Goal: Task Accomplishment & Management: Use online tool/utility

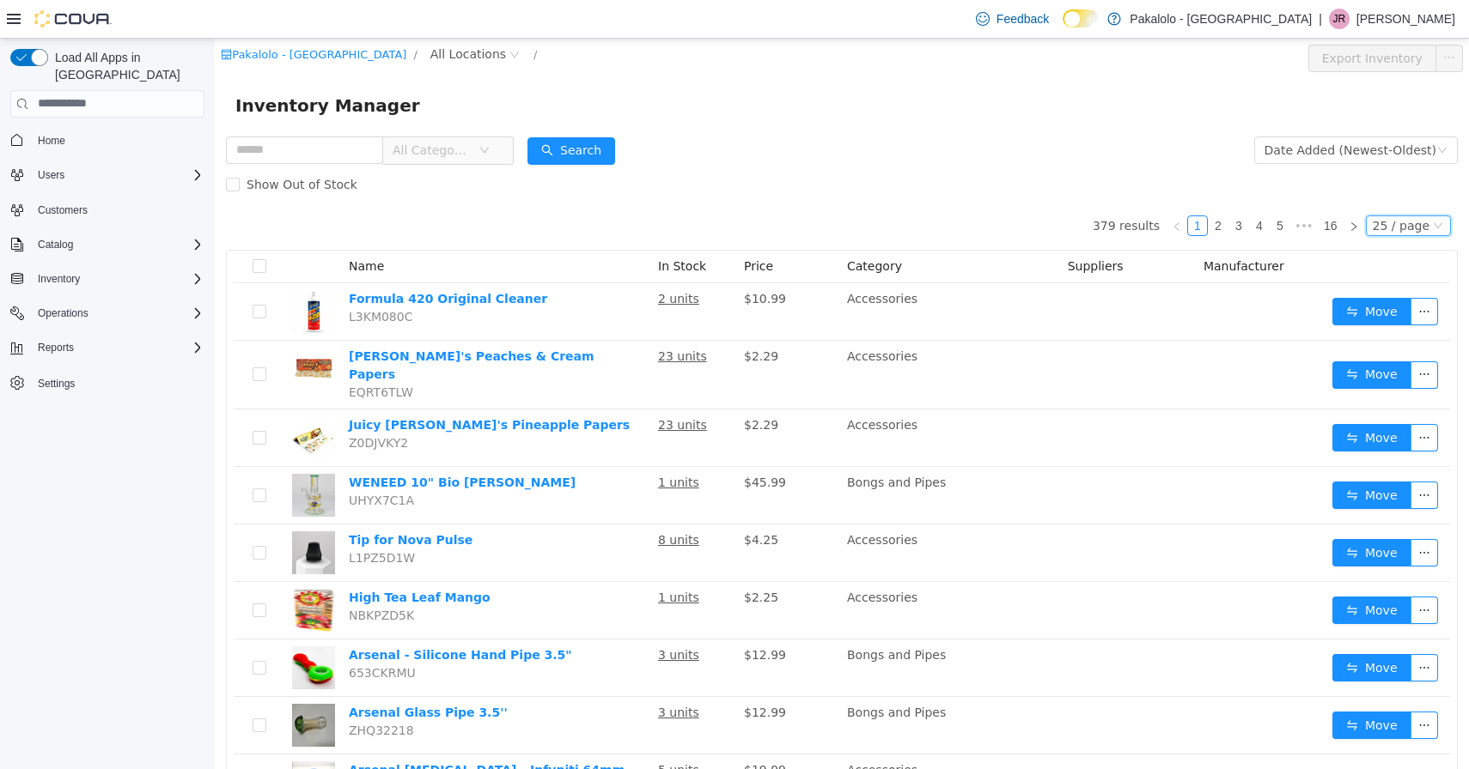
click at [1430, 229] on div "25 / page" at bounding box center [1407, 225] width 85 height 21
click at [1408, 330] on li "50 / page" at bounding box center [1411, 334] width 83 height 27
click at [456, 152] on span "All Categories" at bounding box center [431, 149] width 78 height 17
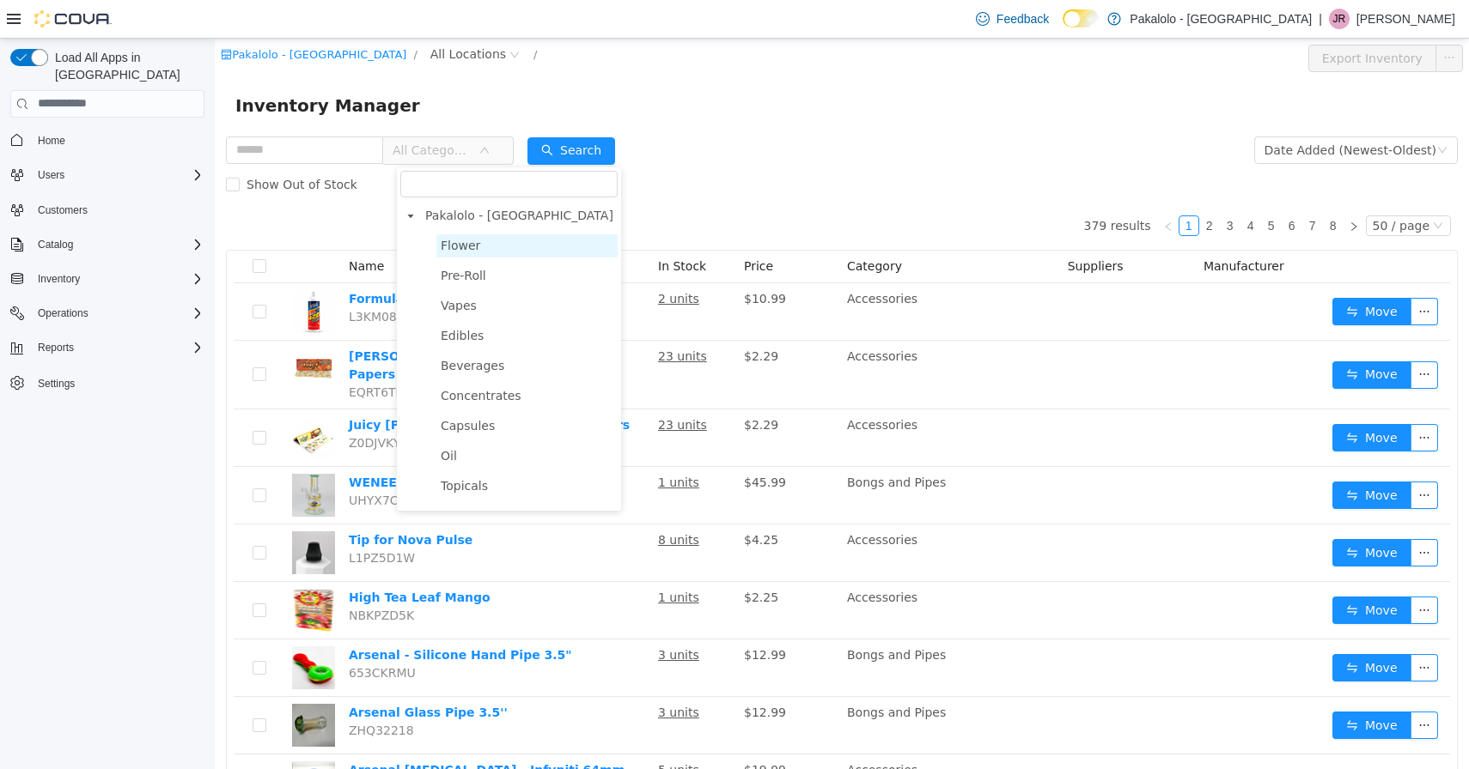
click at [492, 246] on span "Flower" at bounding box center [526, 245] width 181 height 23
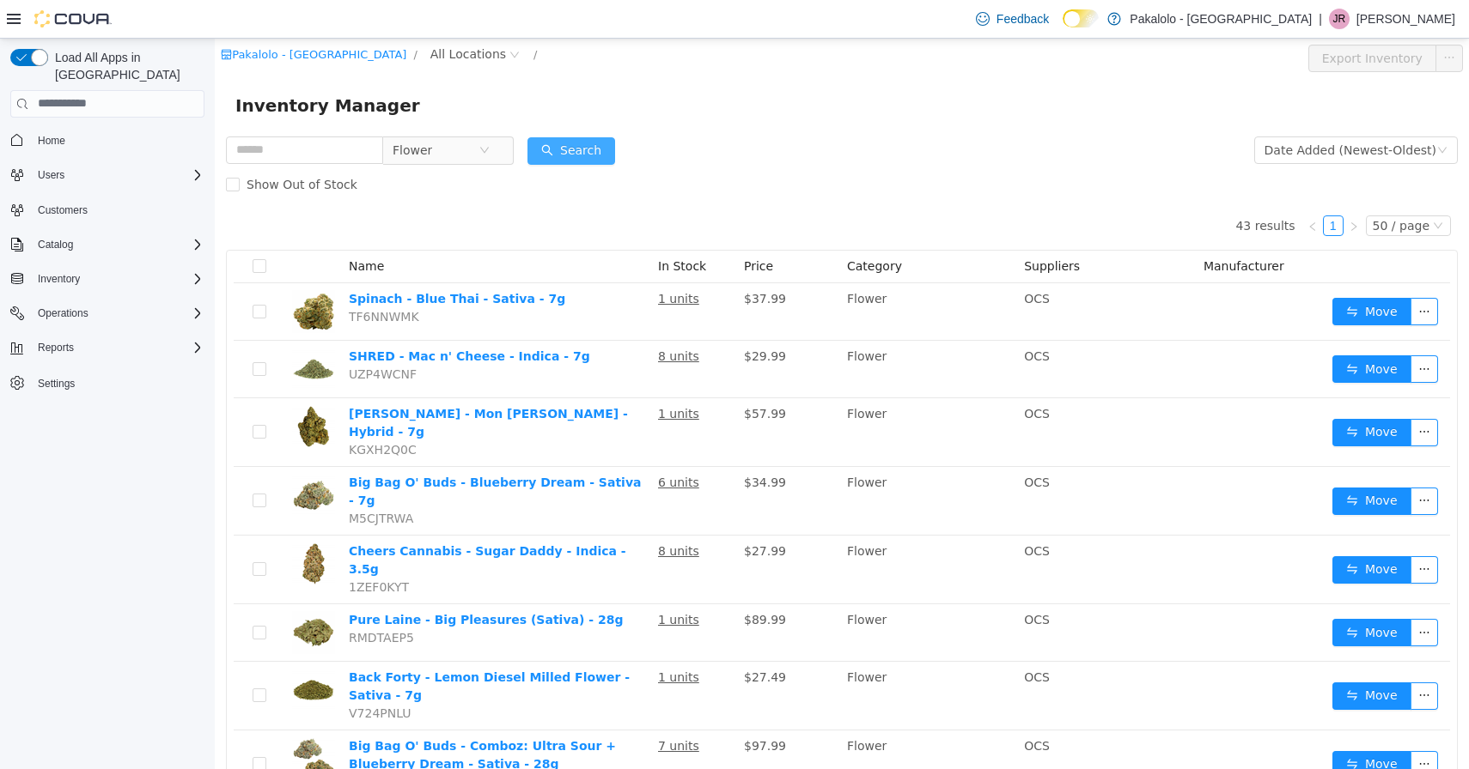
click at [590, 145] on button "Search" at bounding box center [571, 150] width 88 height 27
click at [1358, 152] on div "Date Added (Newest-Oldest)" at bounding box center [1350, 150] width 172 height 26
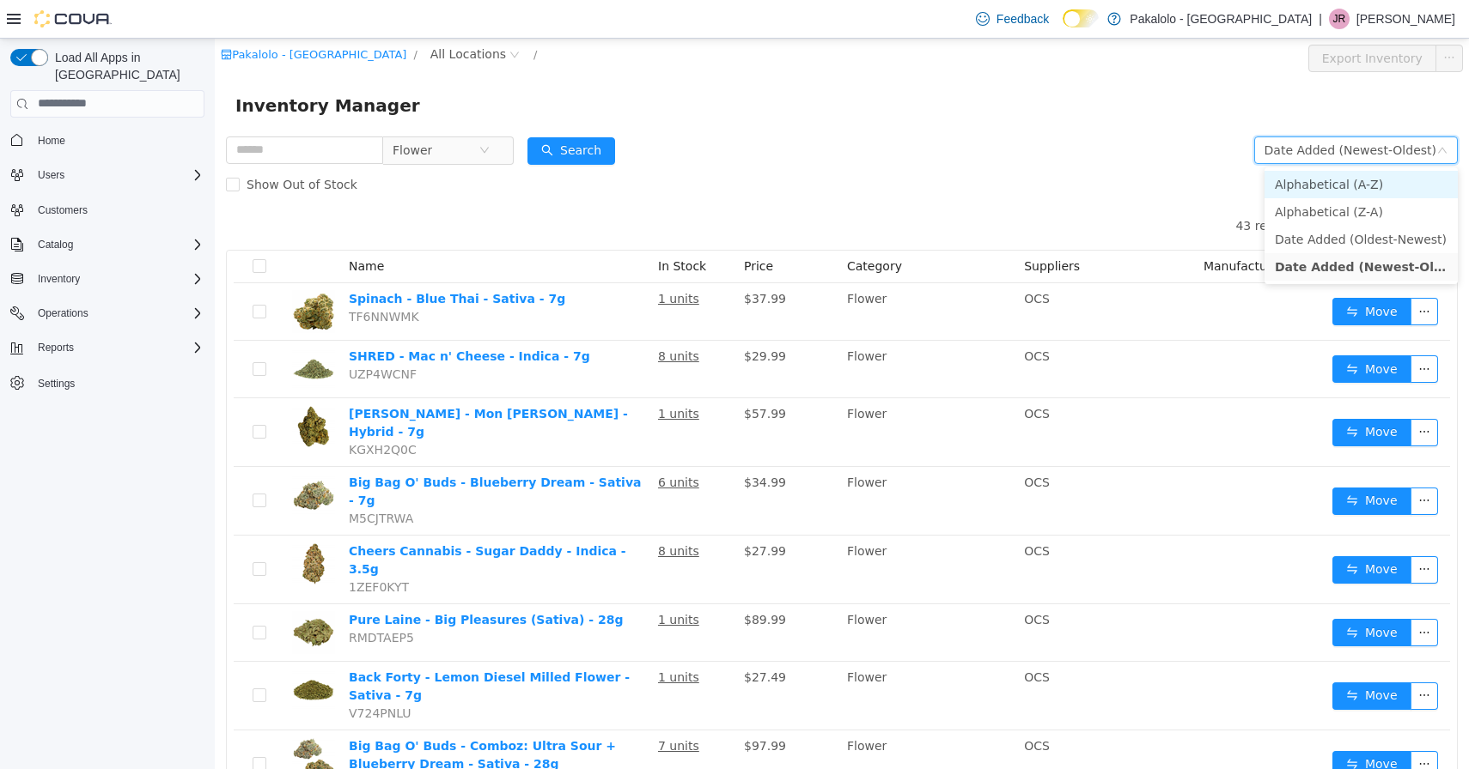
click at [1321, 180] on li "Alphabetical (A-Z)" at bounding box center [1360, 183] width 193 height 27
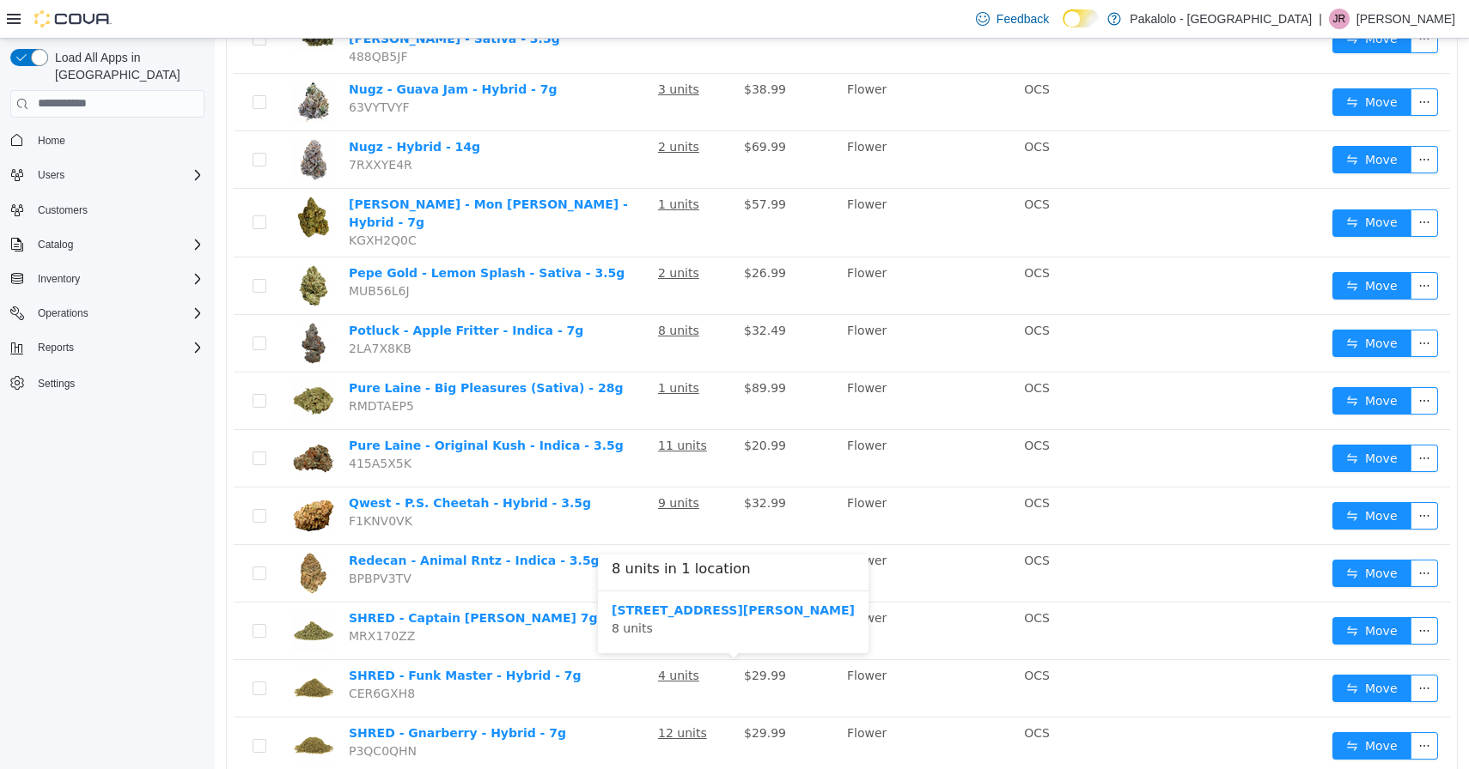
scroll to position [1146, 0]
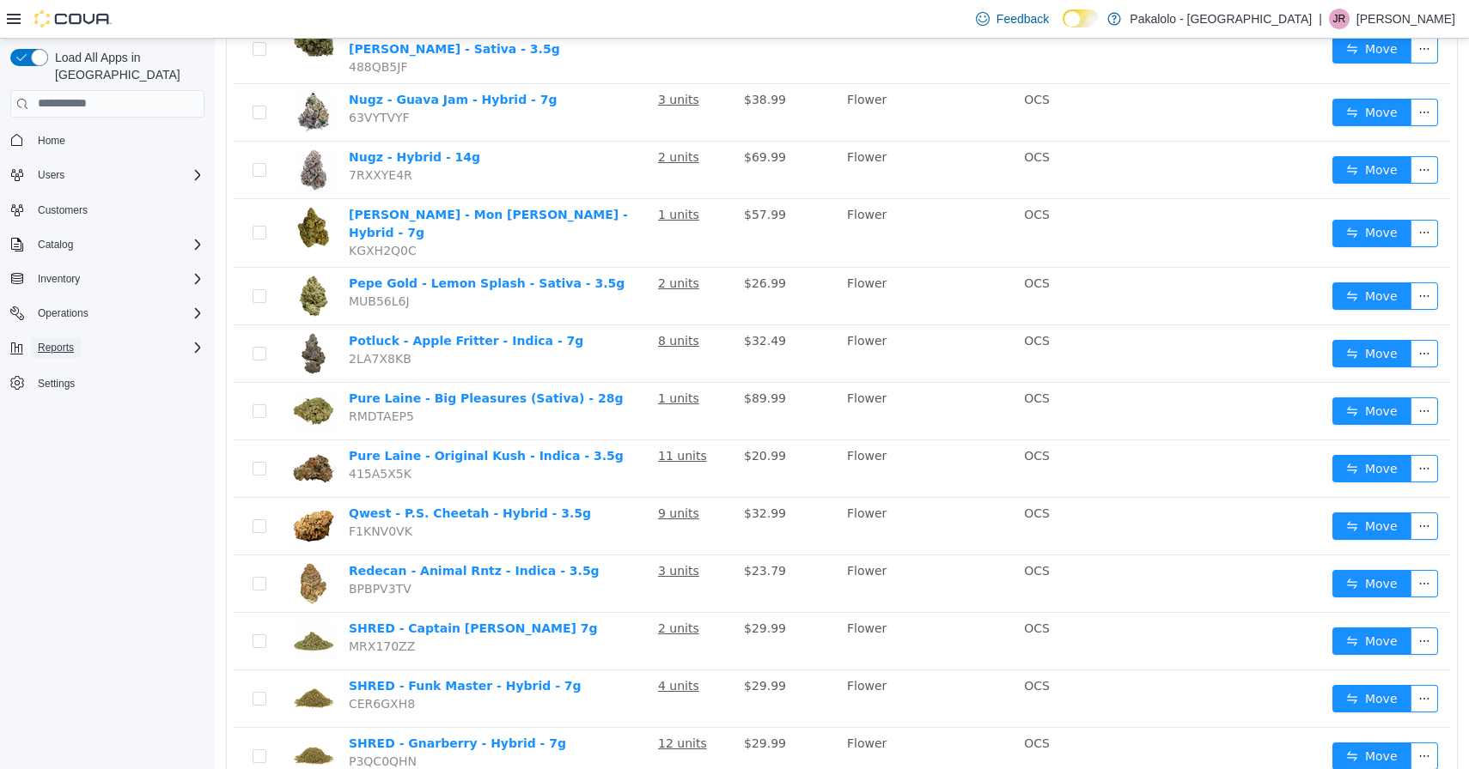
click at [71, 338] on span "Reports" at bounding box center [56, 348] width 36 height 21
click at [57, 413] on span "Reports" at bounding box center [49, 420] width 36 height 14
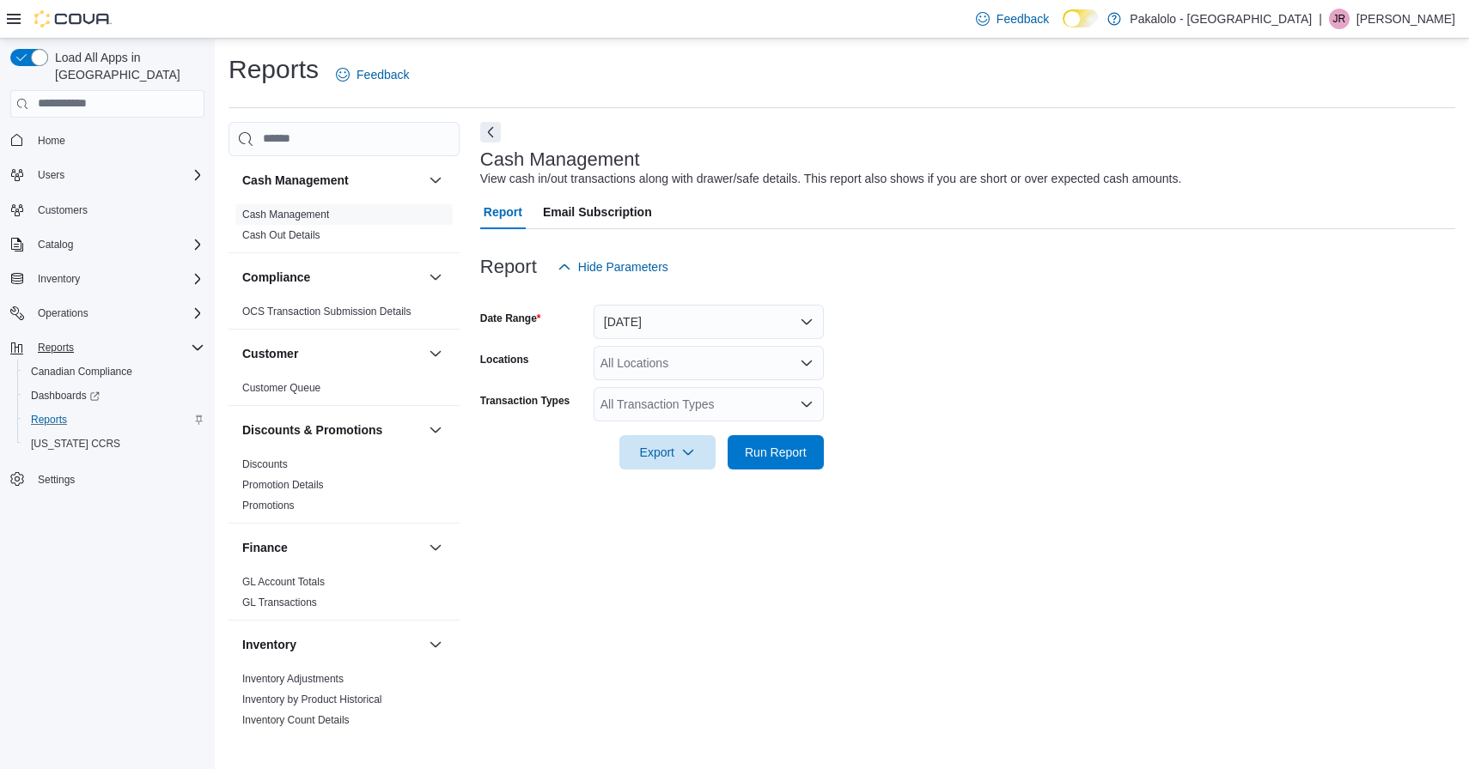
scroll to position [996, 0]
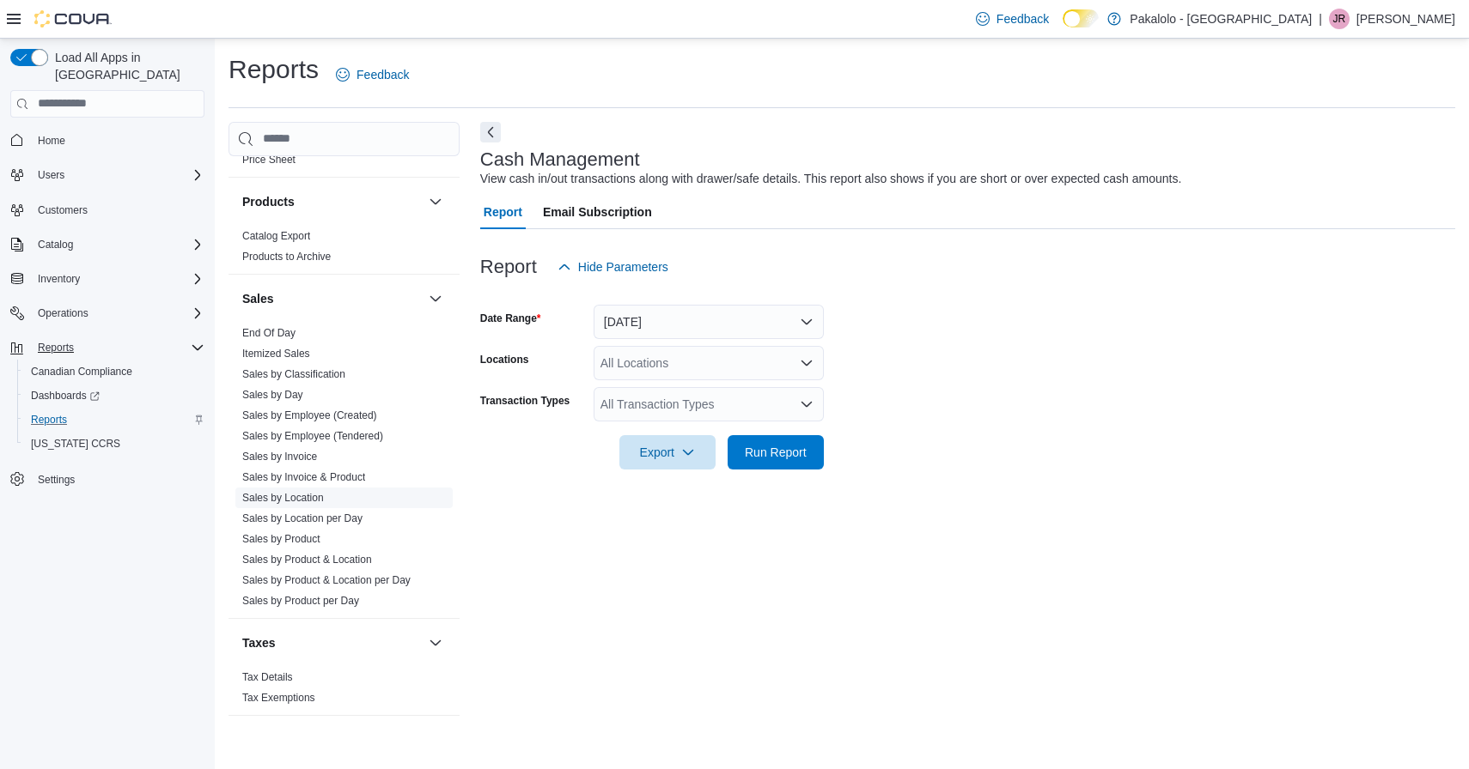
click at [289, 496] on link "Sales by Location" at bounding box center [283, 498] width 82 height 12
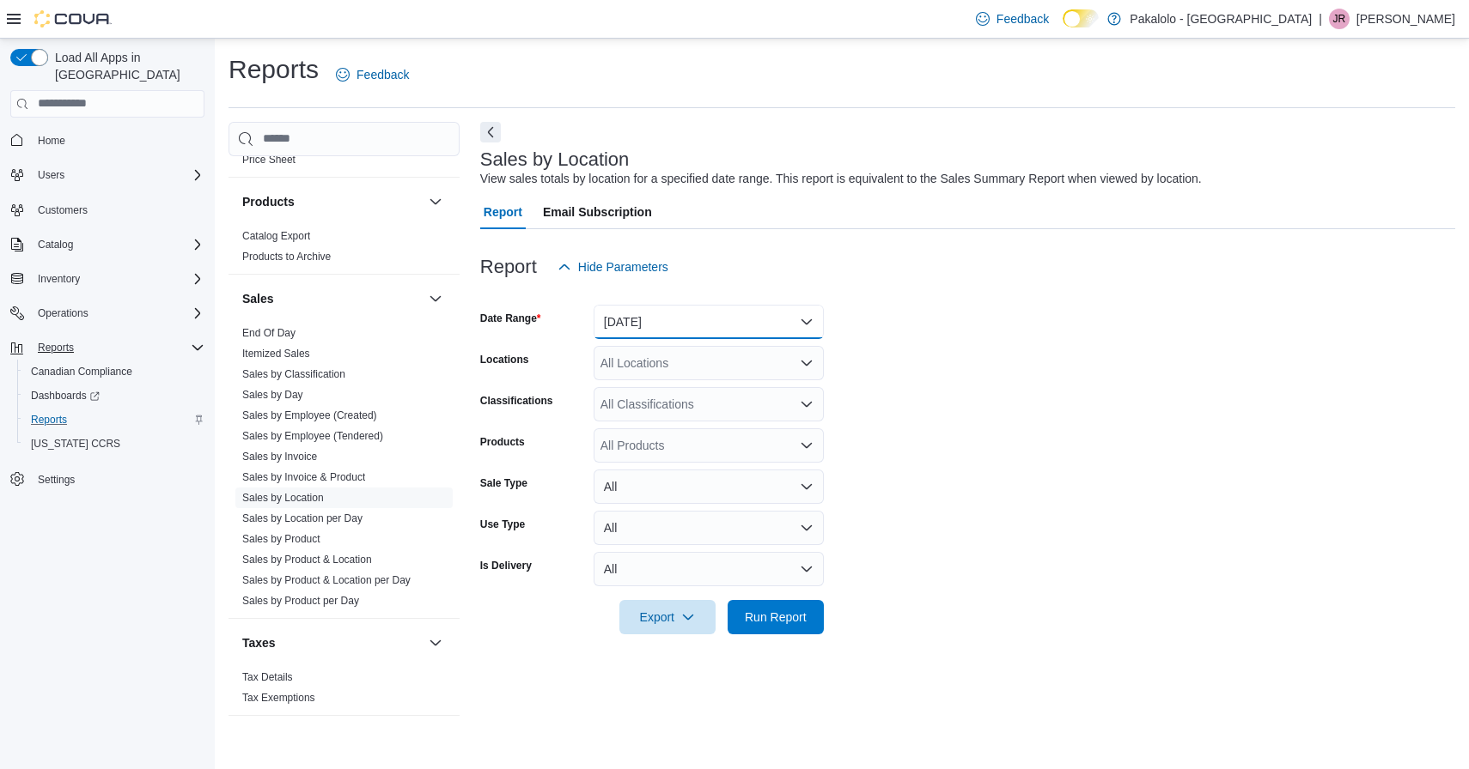
click at [680, 325] on button "Yesterday" at bounding box center [708, 322] width 230 height 34
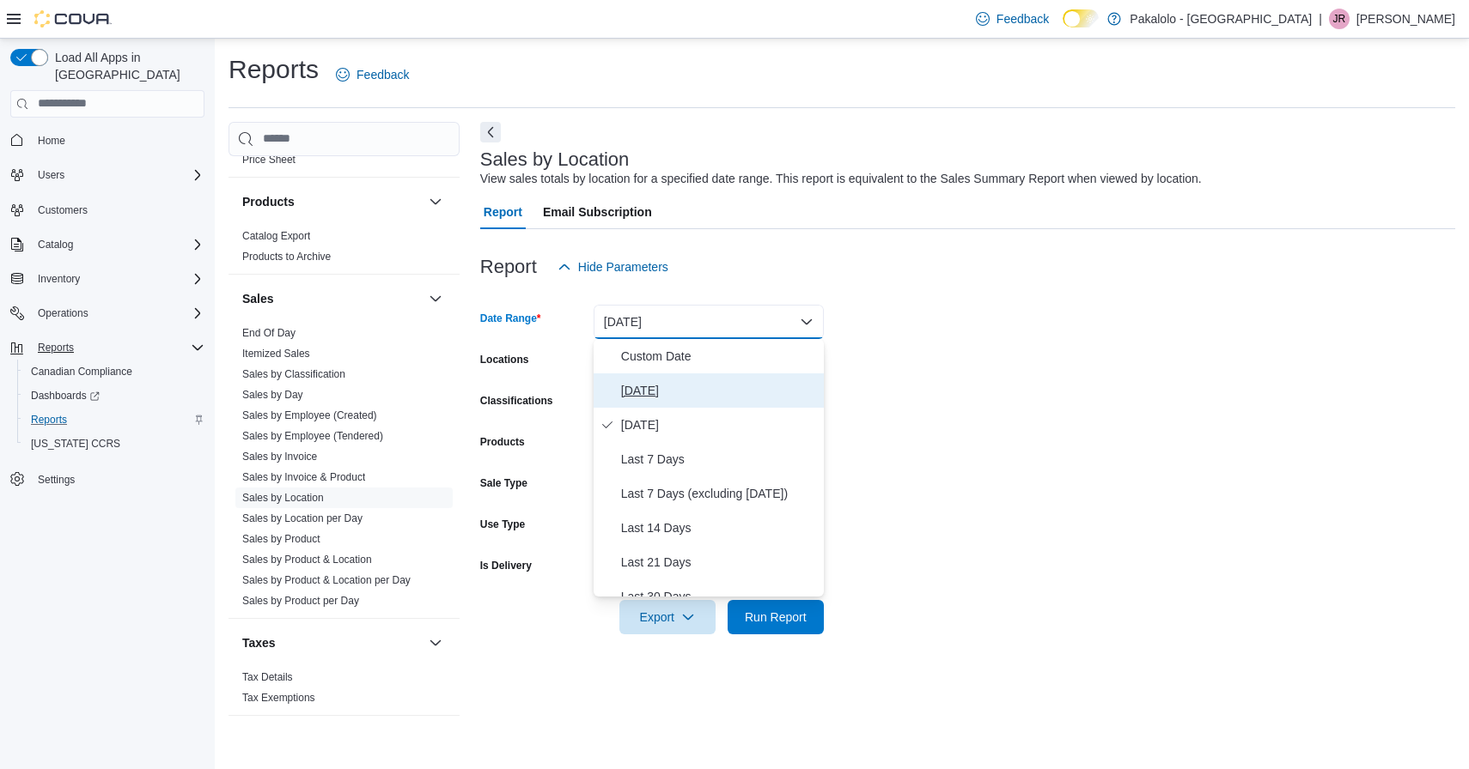
click at [637, 384] on span "Today" at bounding box center [719, 390] width 196 height 21
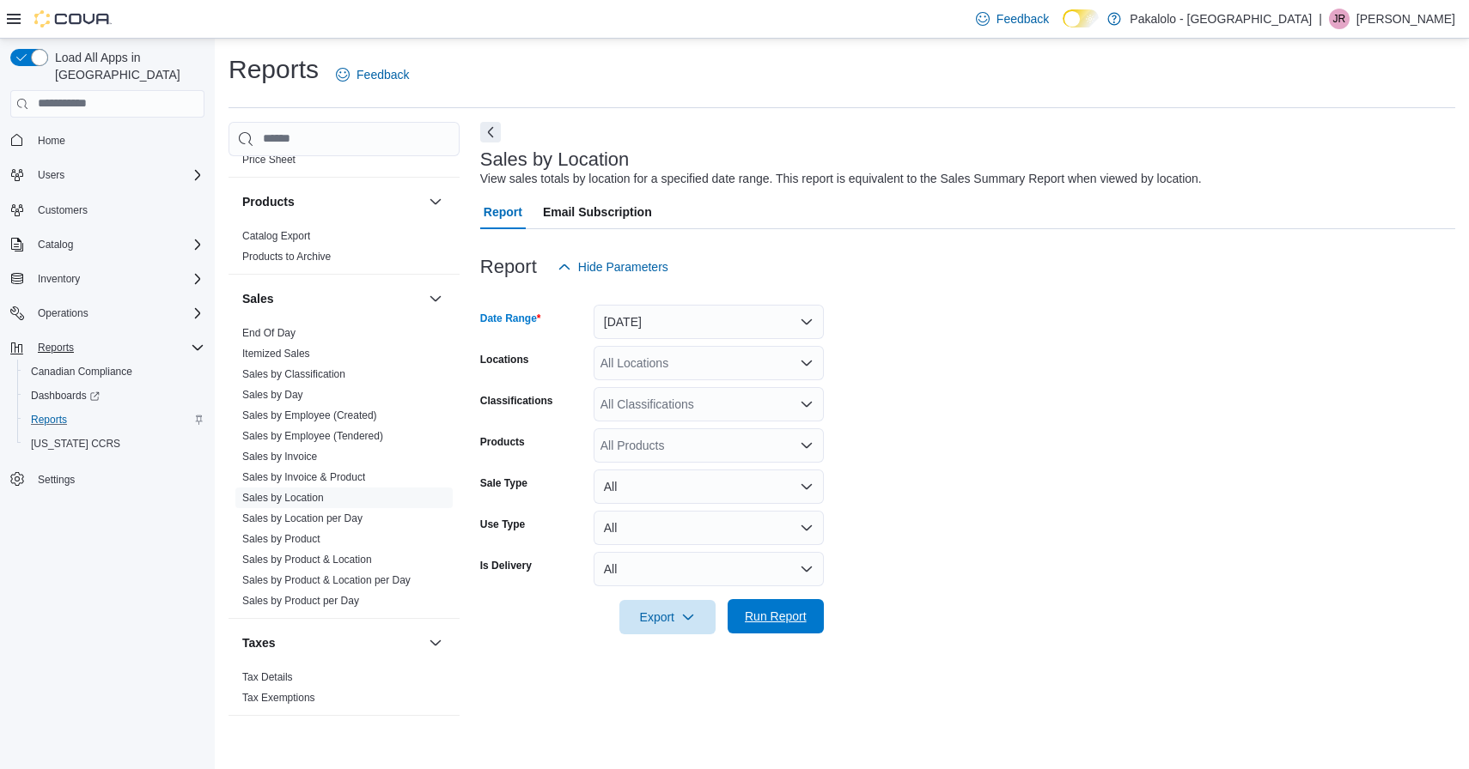
click at [771, 612] on span "Run Report" at bounding box center [776, 616] width 62 height 17
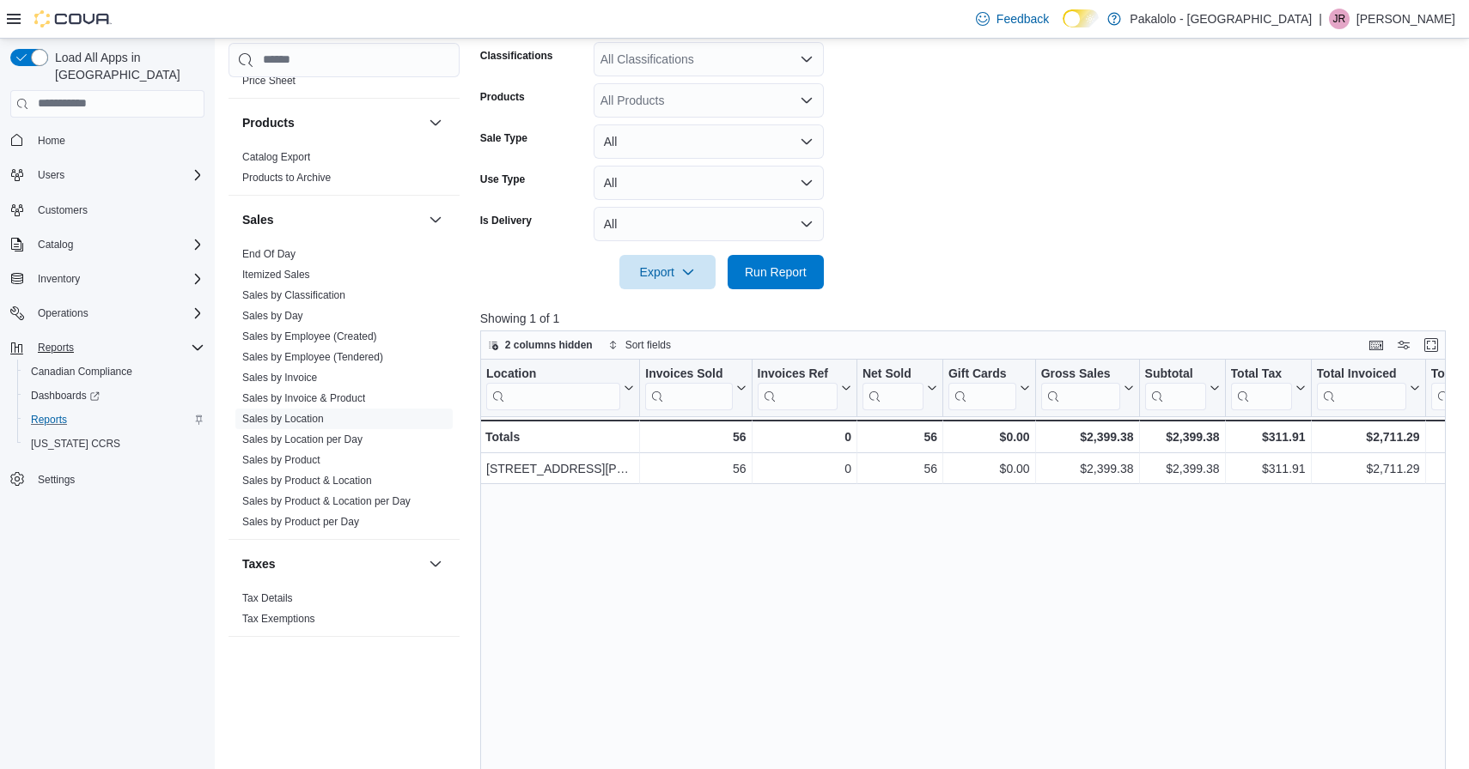
scroll to position [99, 0]
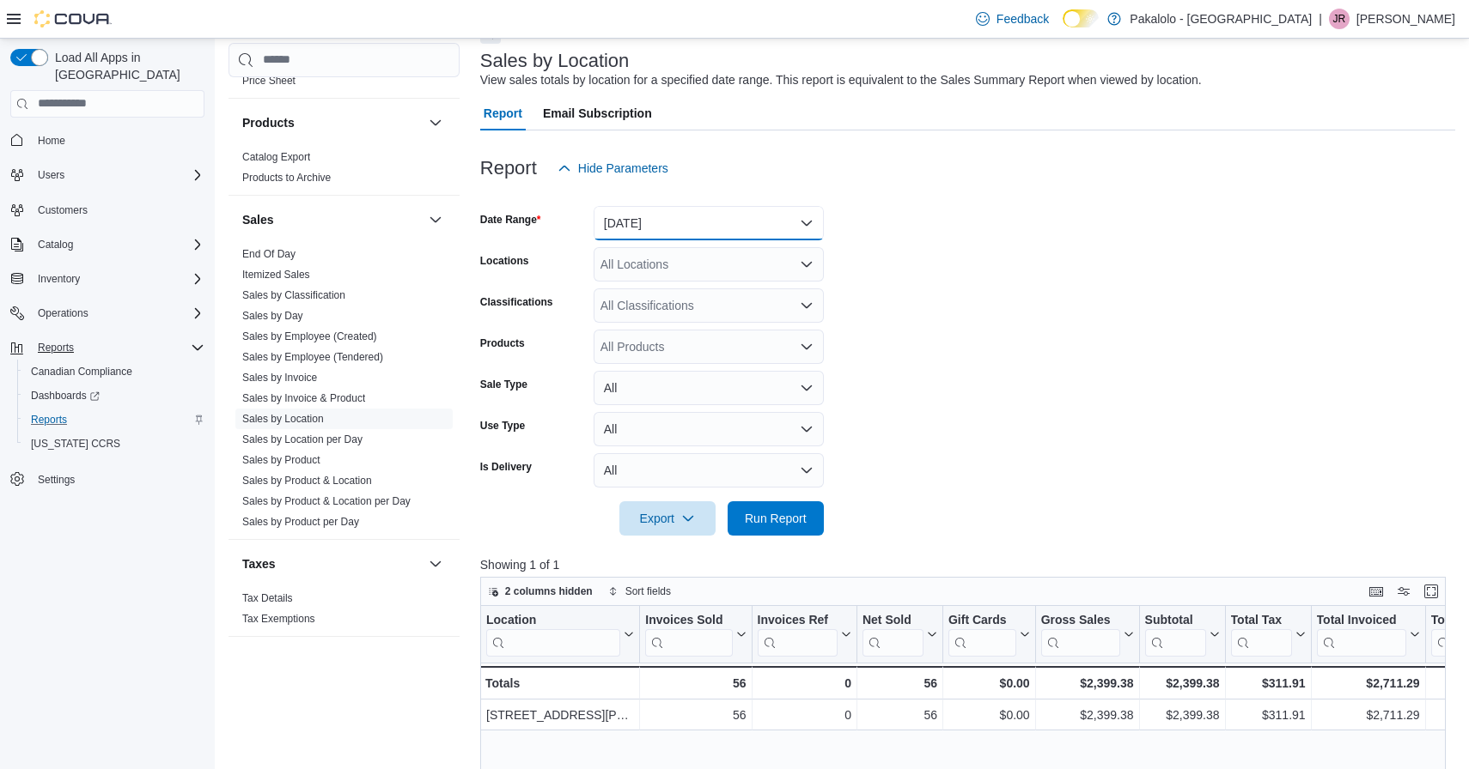
click at [680, 219] on button "Today" at bounding box center [708, 223] width 230 height 34
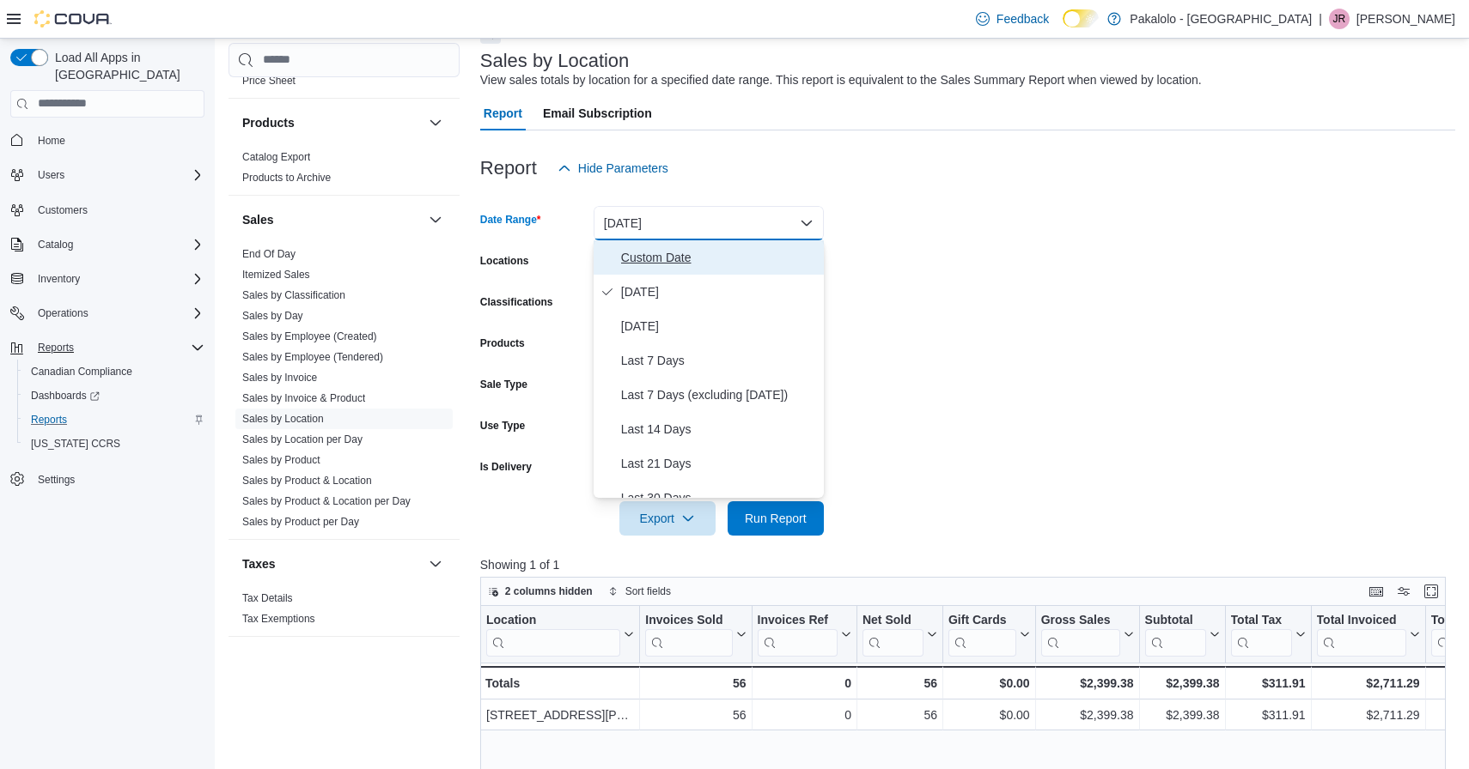
click at [648, 262] on span "Custom Date" at bounding box center [719, 257] width 196 height 21
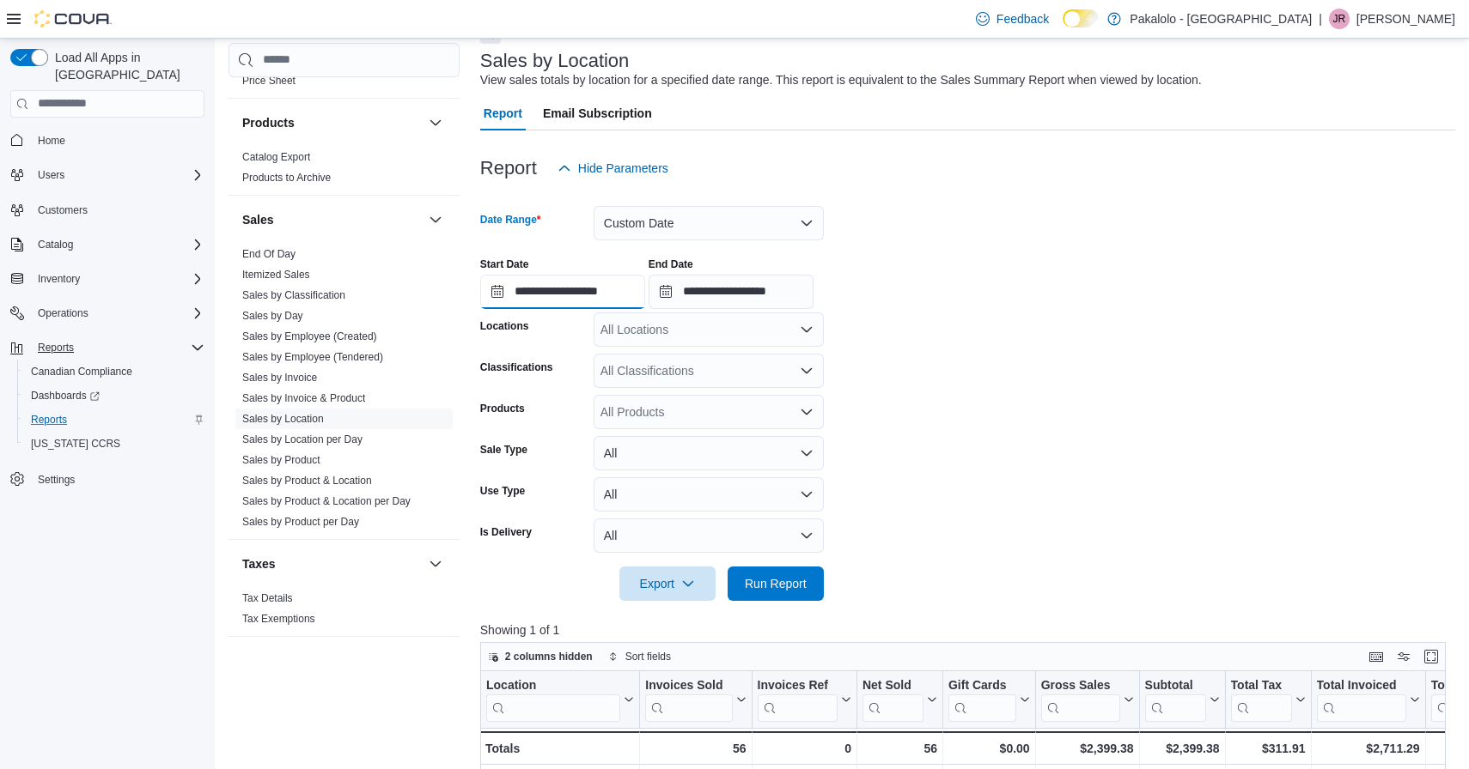
click at [595, 293] on input "**********" at bounding box center [562, 292] width 165 height 34
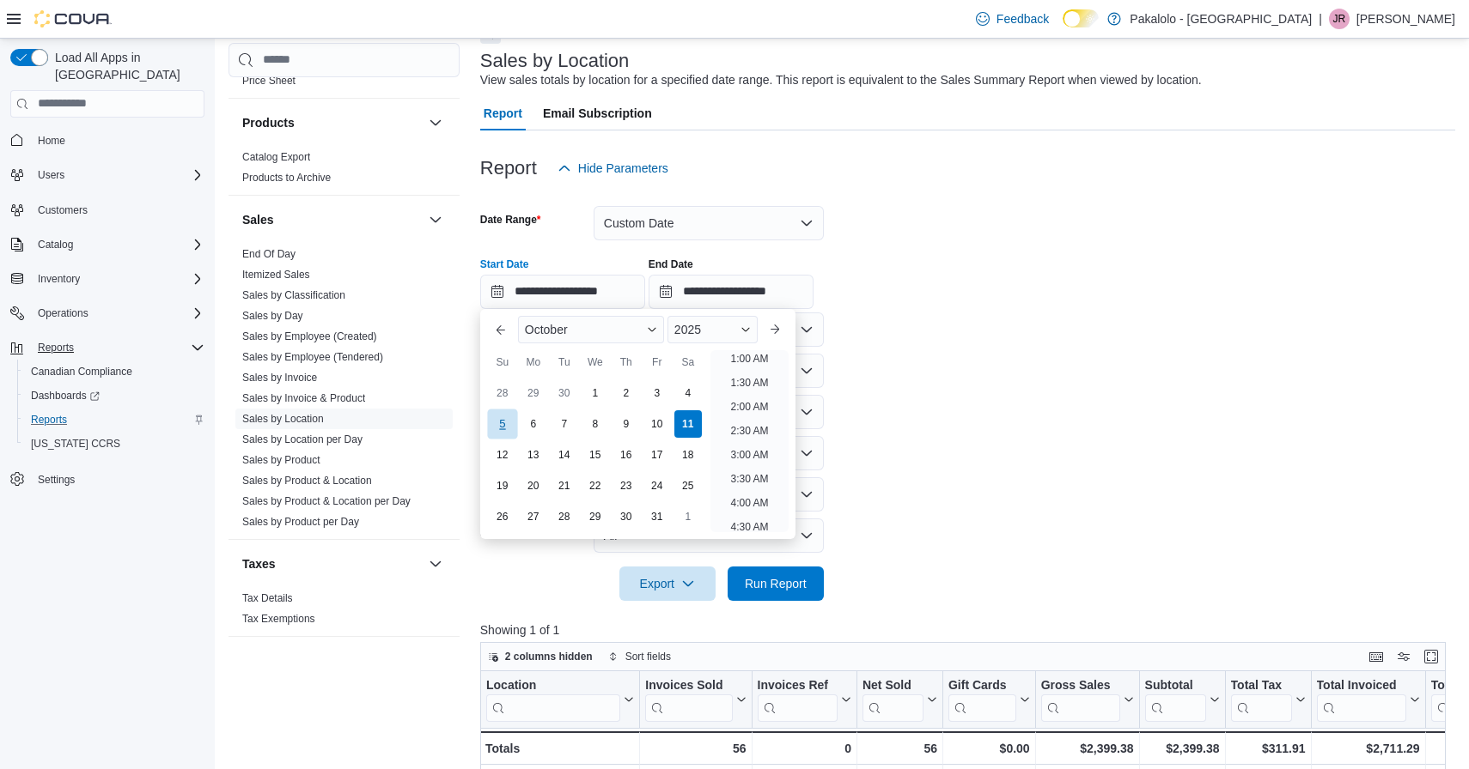
click at [510, 423] on div "5" at bounding box center [502, 424] width 30 height 30
type input "**********"
click at [783, 587] on span "Run Report" at bounding box center [776, 583] width 62 height 17
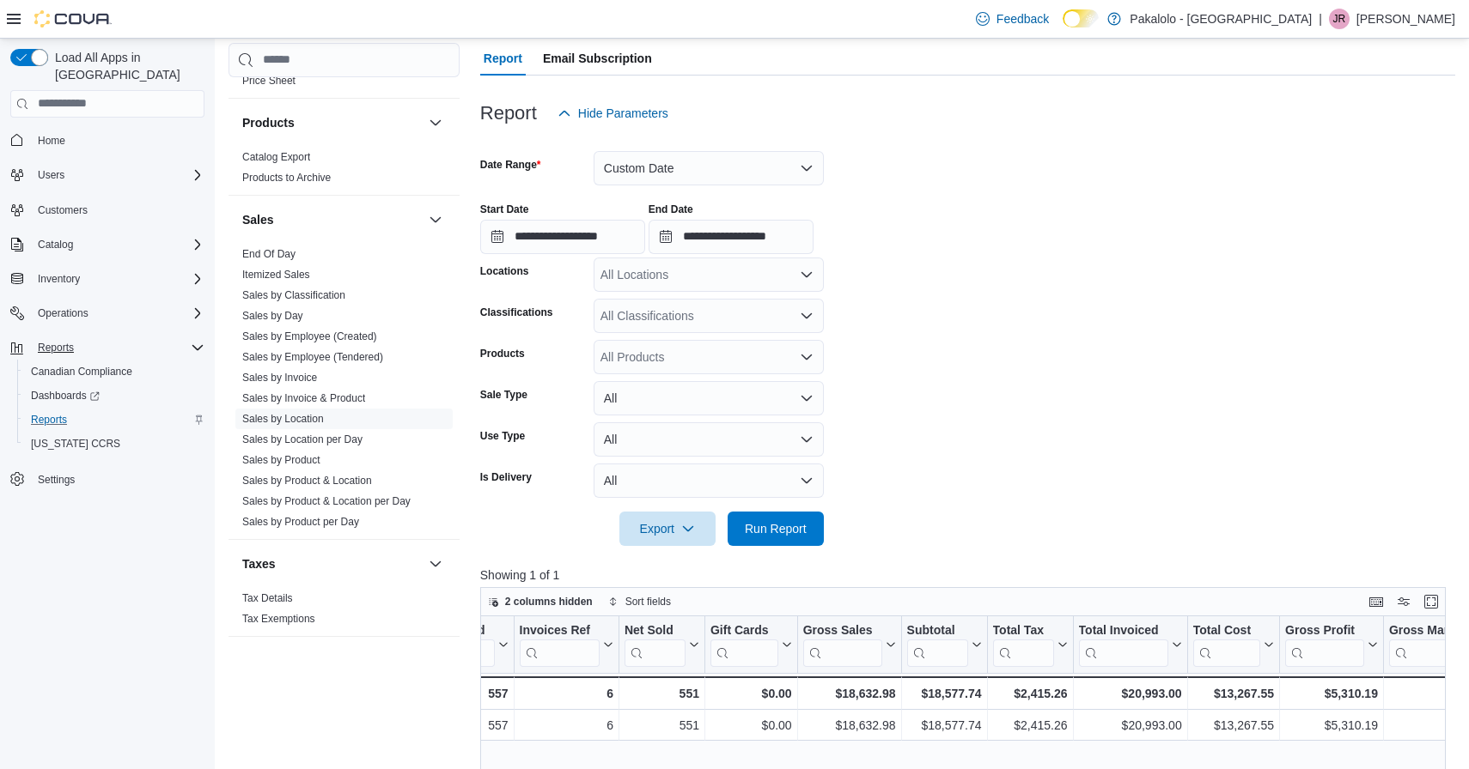
scroll to position [82, 0]
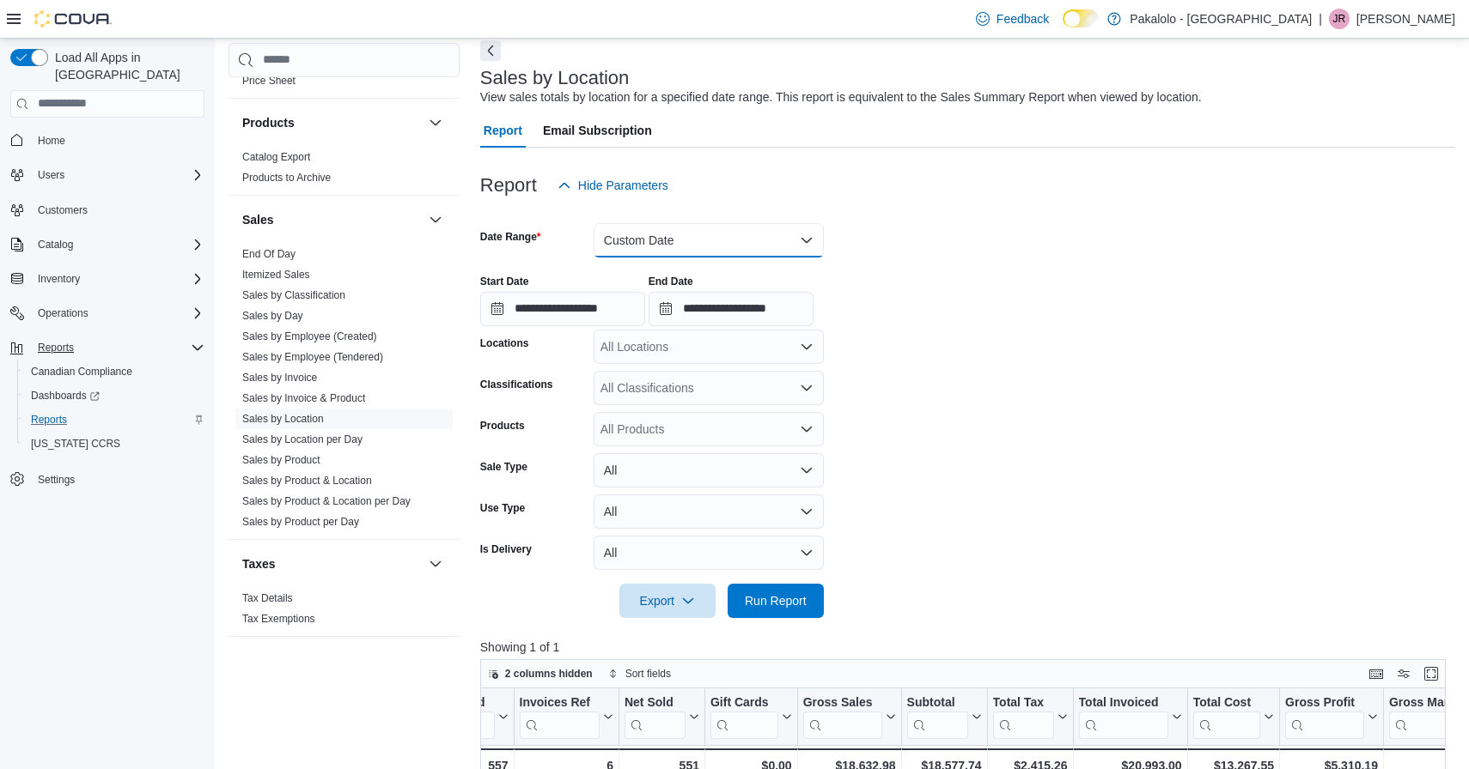
click at [795, 236] on button "Custom Date" at bounding box center [708, 240] width 230 height 34
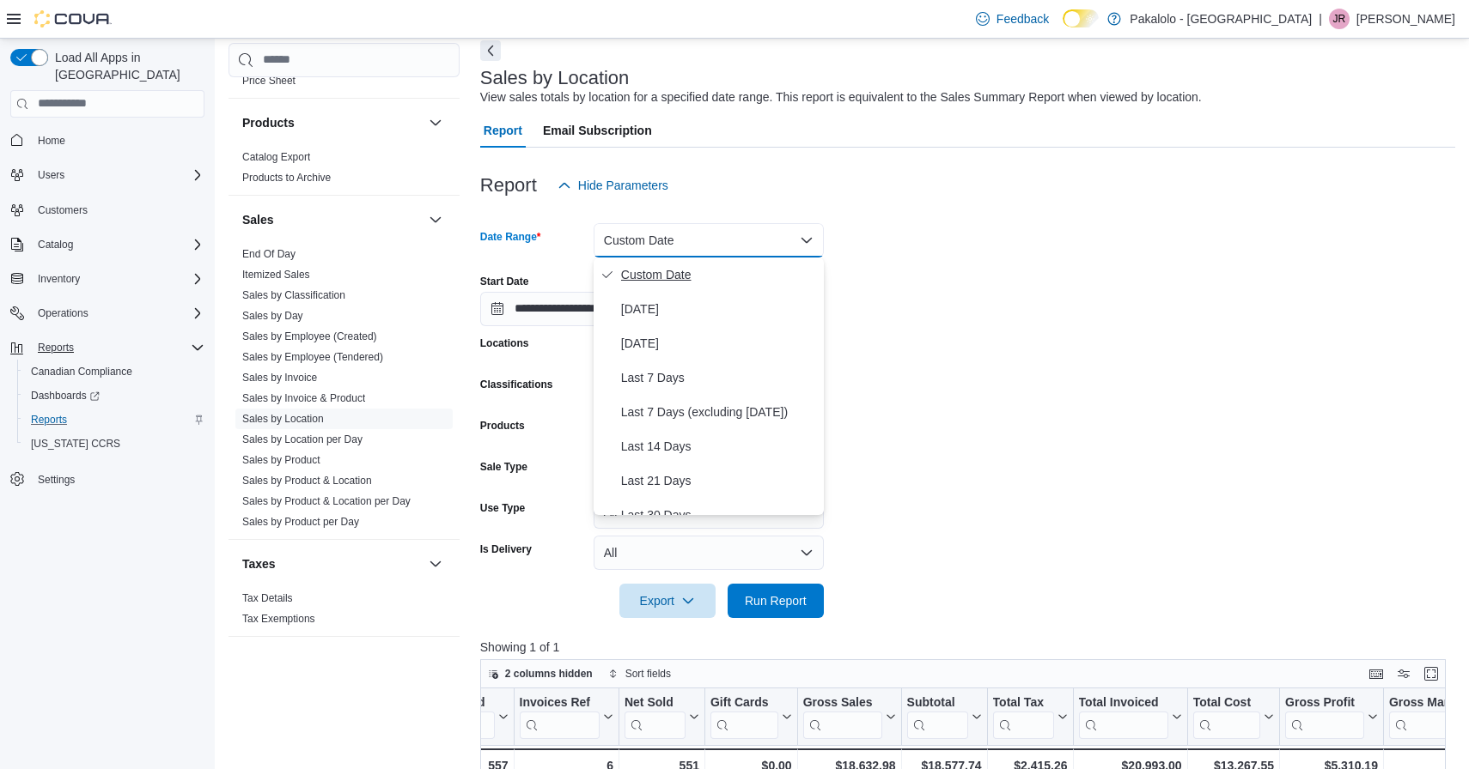
click at [654, 271] on span "Custom Date" at bounding box center [719, 275] width 196 height 21
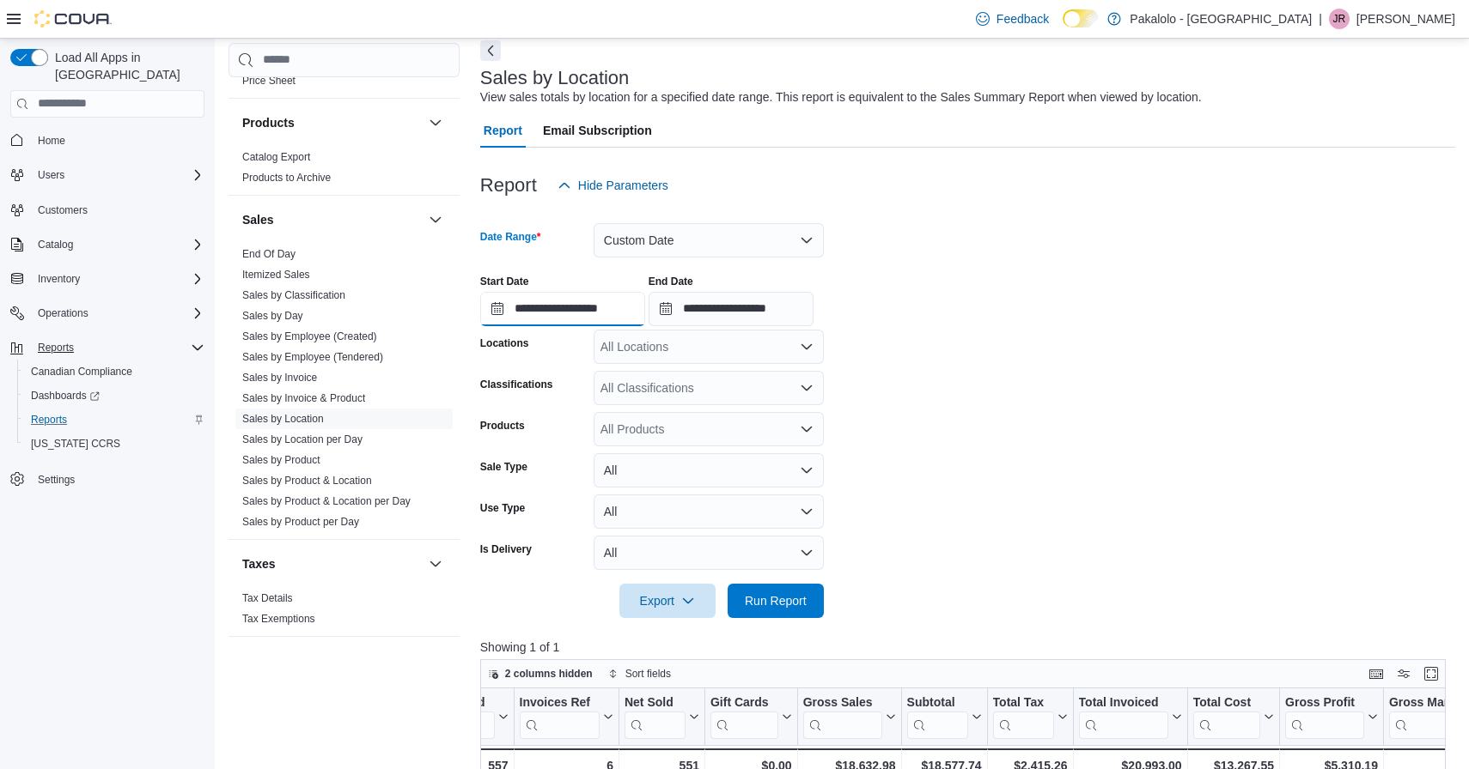
click at [551, 312] on input "**********" at bounding box center [562, 309] width 165 height 34
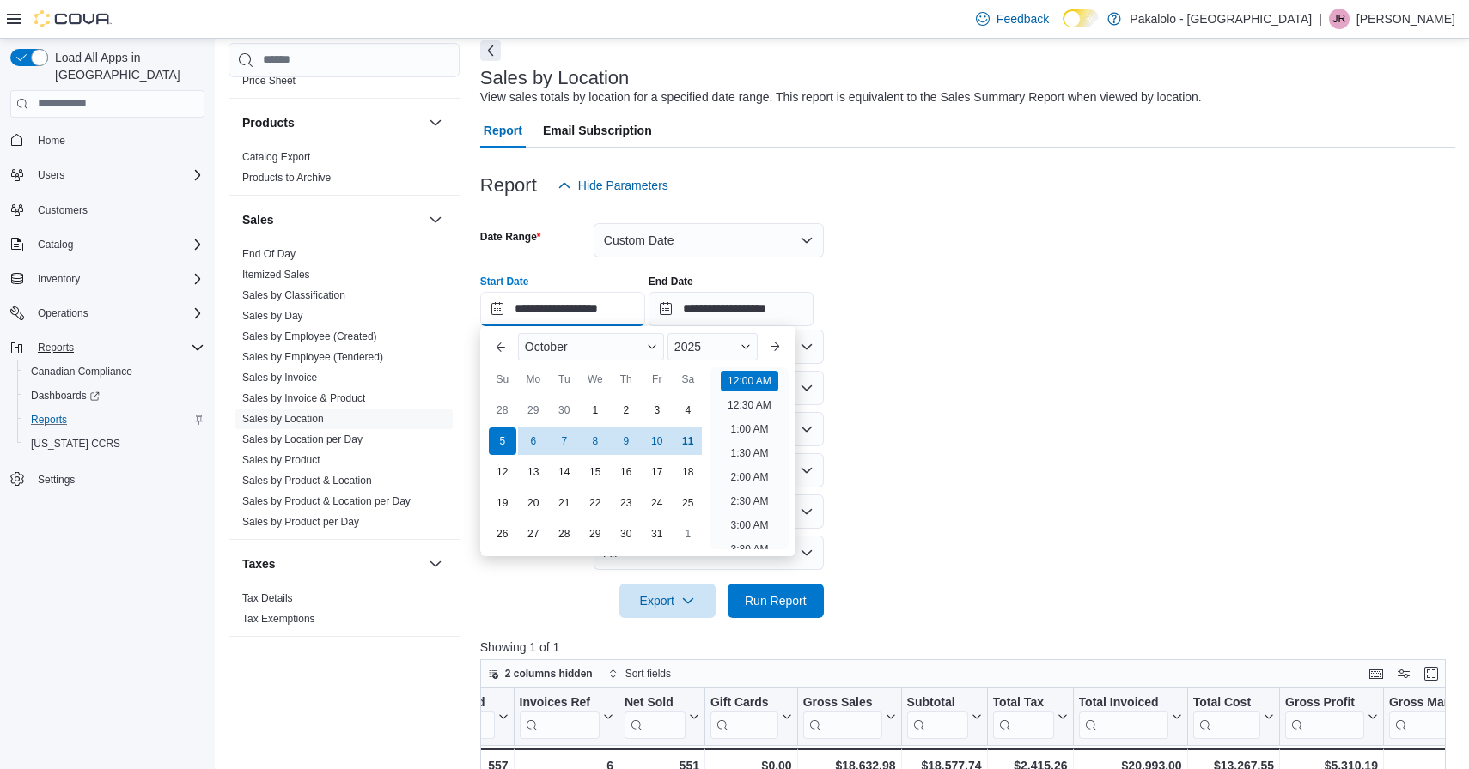
scroll to position [53, 0]
click at [865, 173] on div "Report Hide Parameters" at bounding box center [967, 185] width 975 height 34
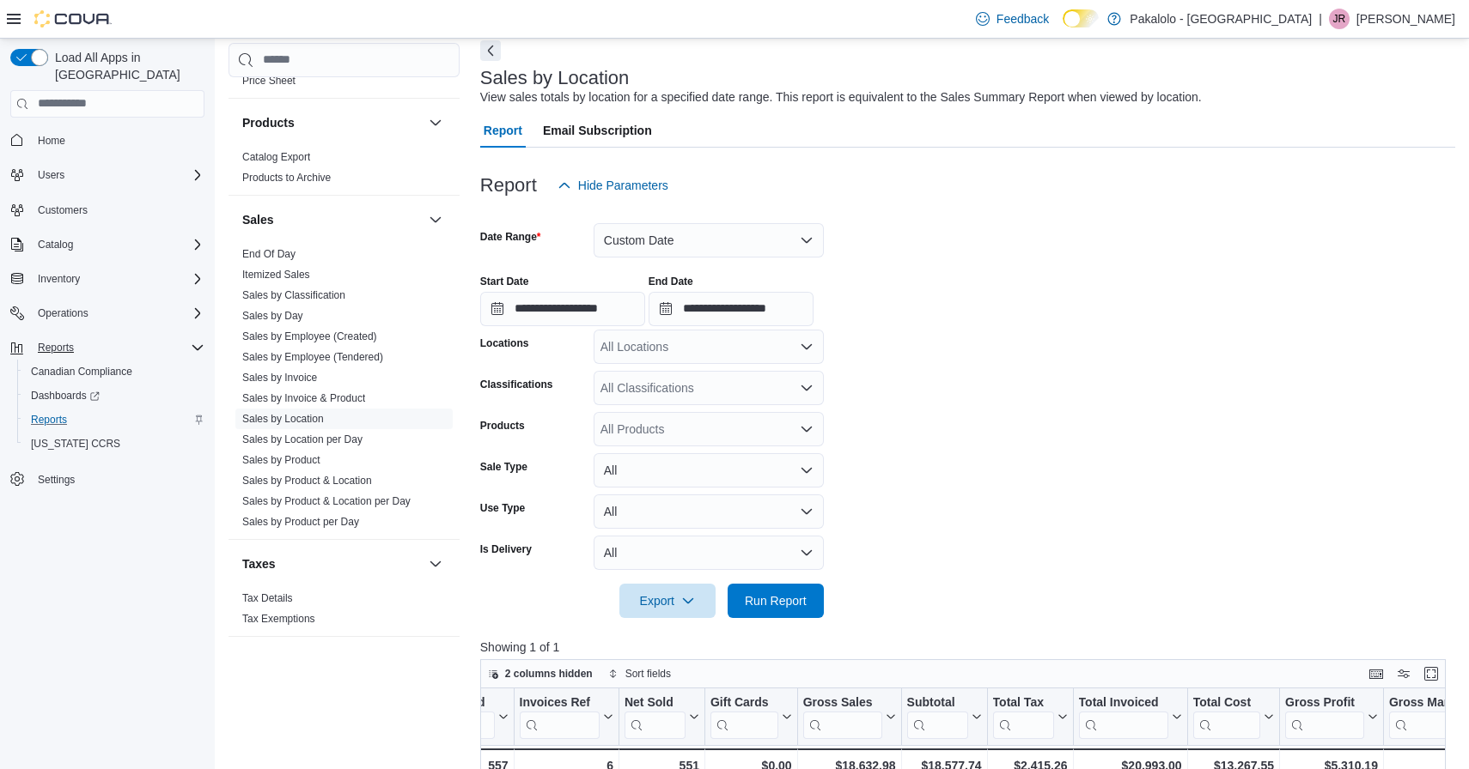
scroll to position [208, 0]
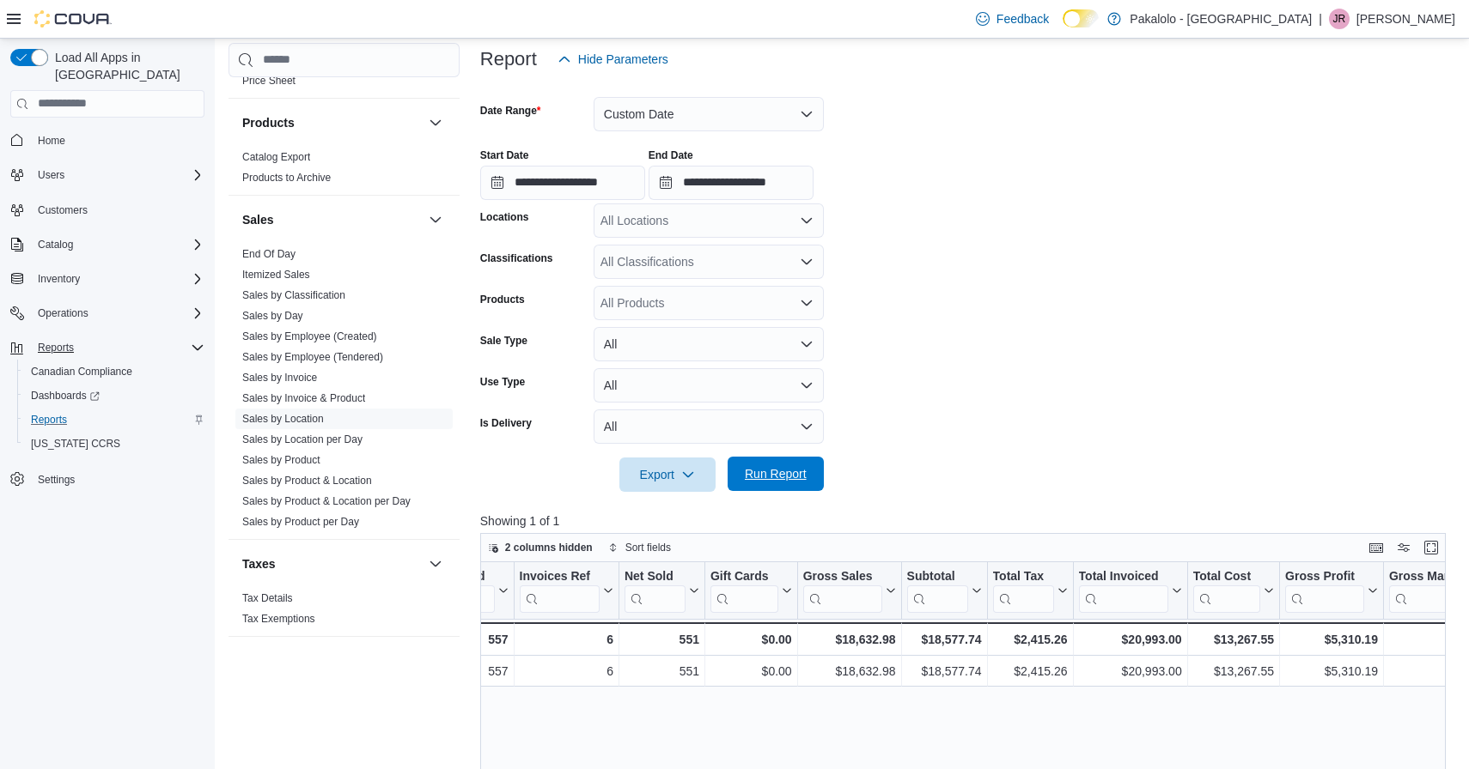
click at [776, 478] on span "Run Report" at bounding box center [776, 473] width 62 height 17
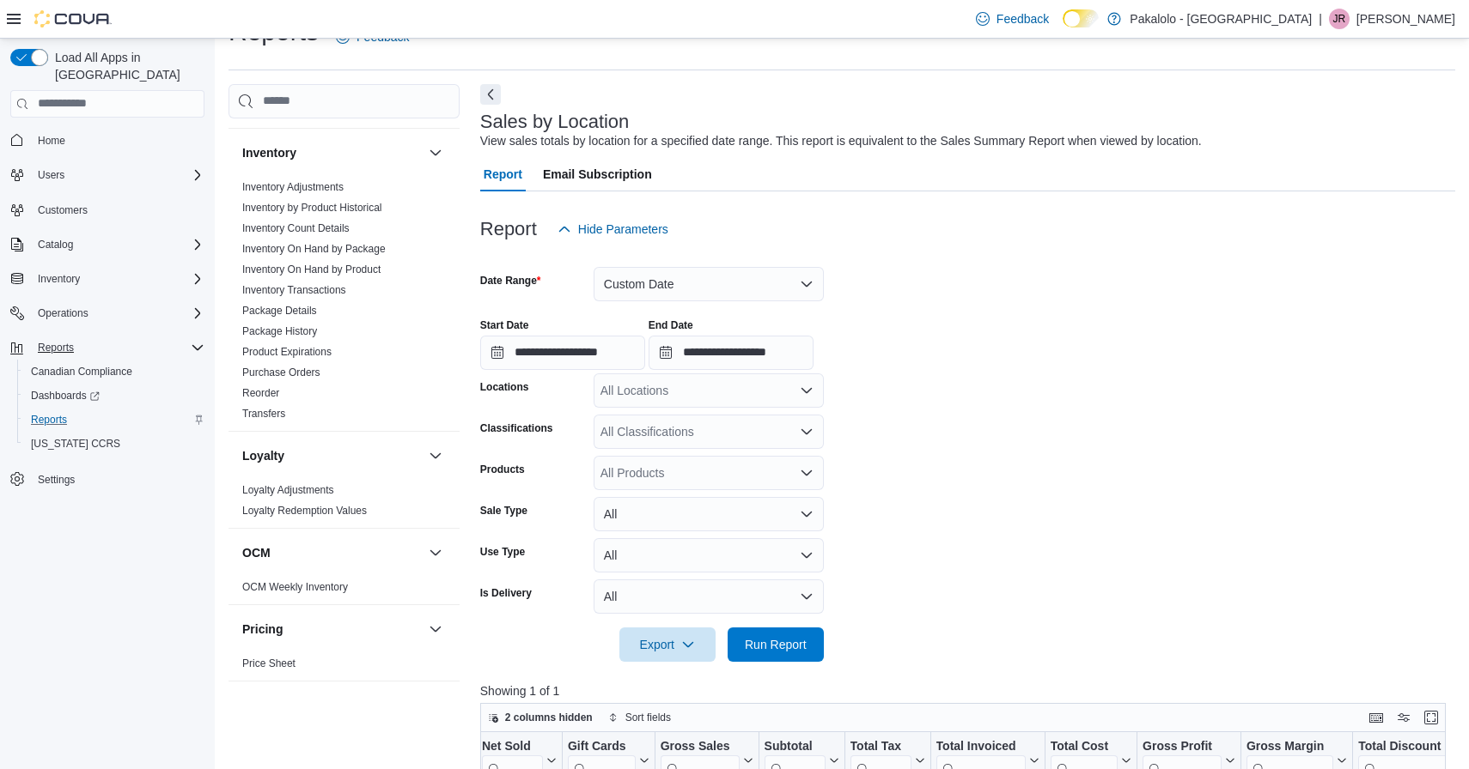
scroll to position [441, 0]
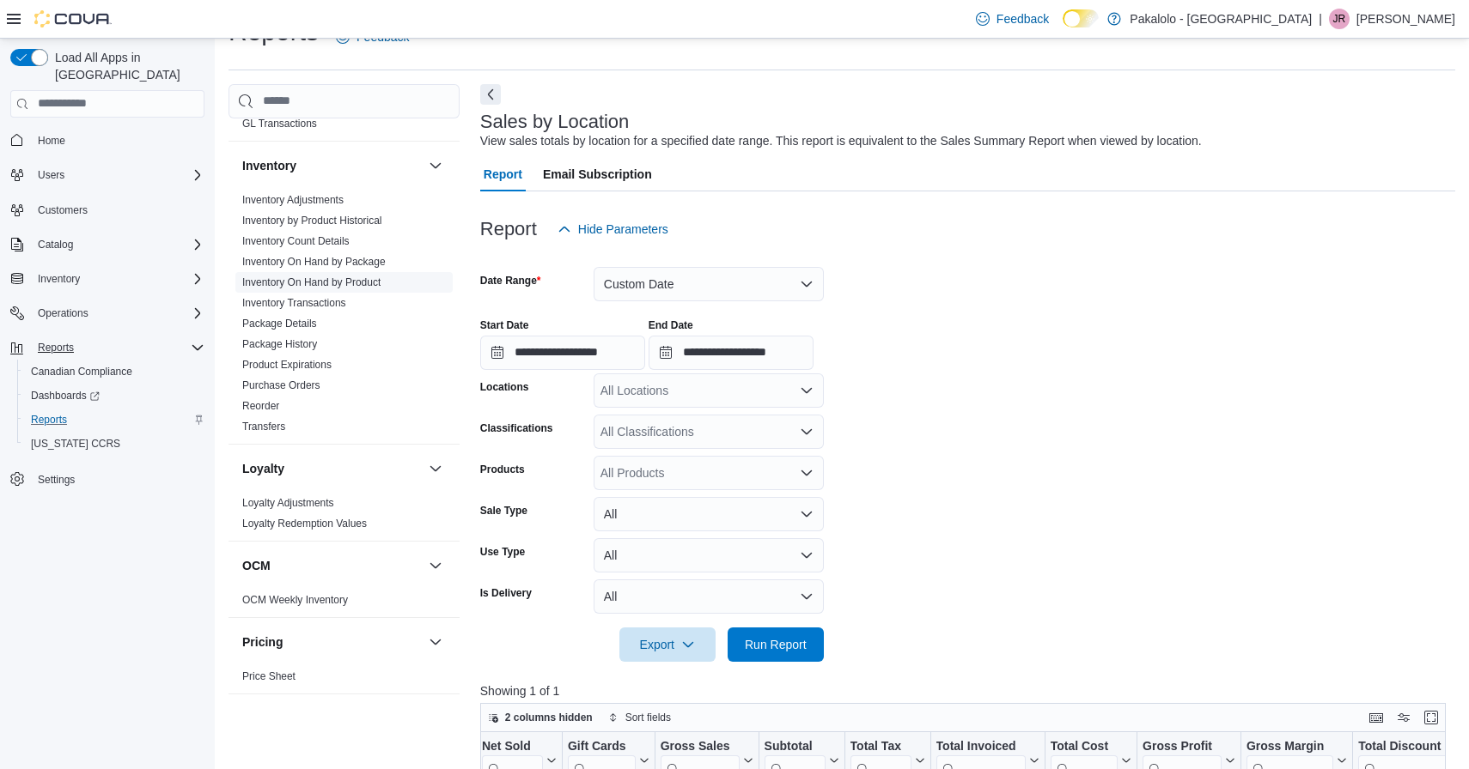
click at [325, 280] on link "Inventory On Hand by Product" at bounding box center [311, 283] width 138 height 12
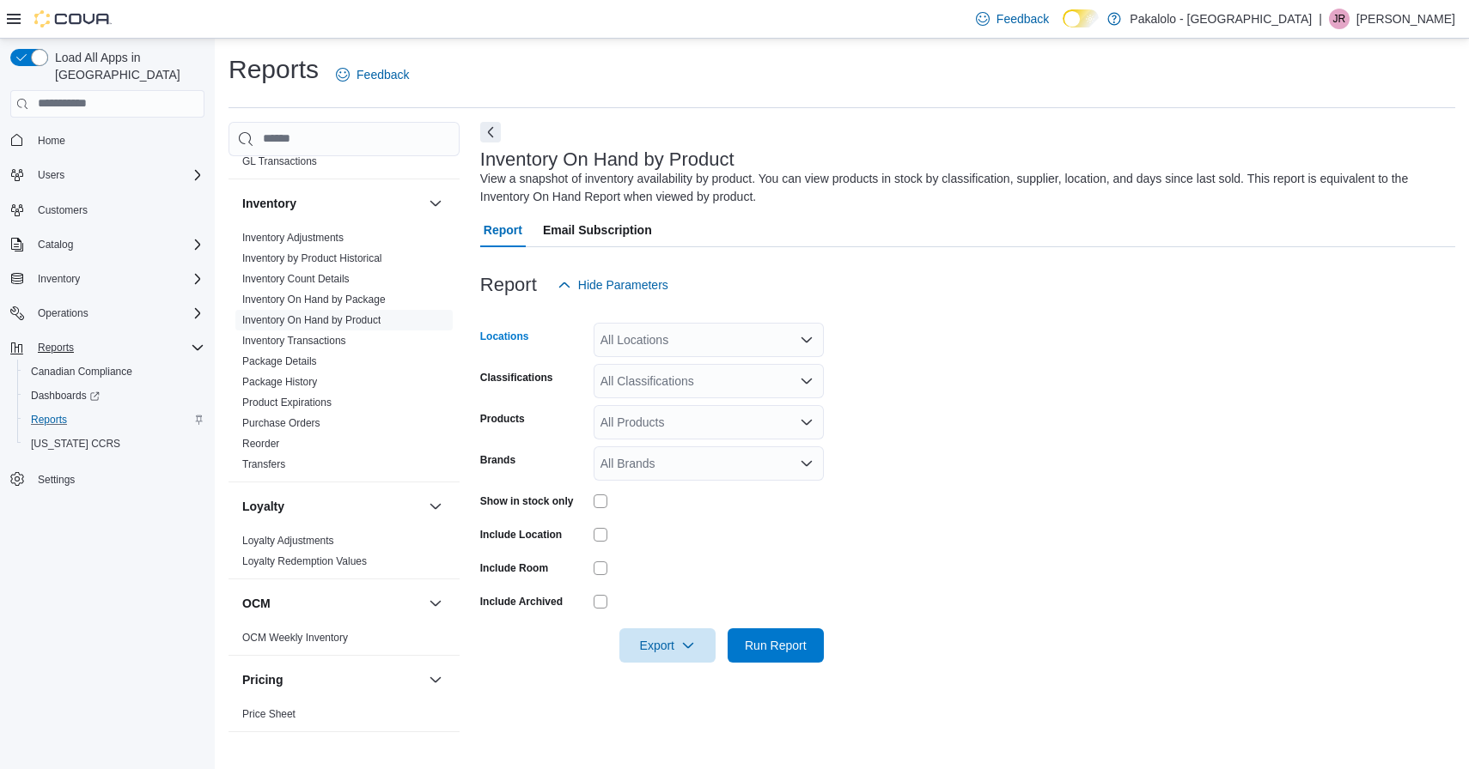
click at [684, 325] on div "All Locations" at bounding box center [708, 340] width 230 height 34
click at [672, 387] on span "385 Tompkins Avenue" at bounding box center [739, 394] width 218 height 17
click at [773, 640] on span "Run Report" at bounding box center [776, 644] width 62 height 17
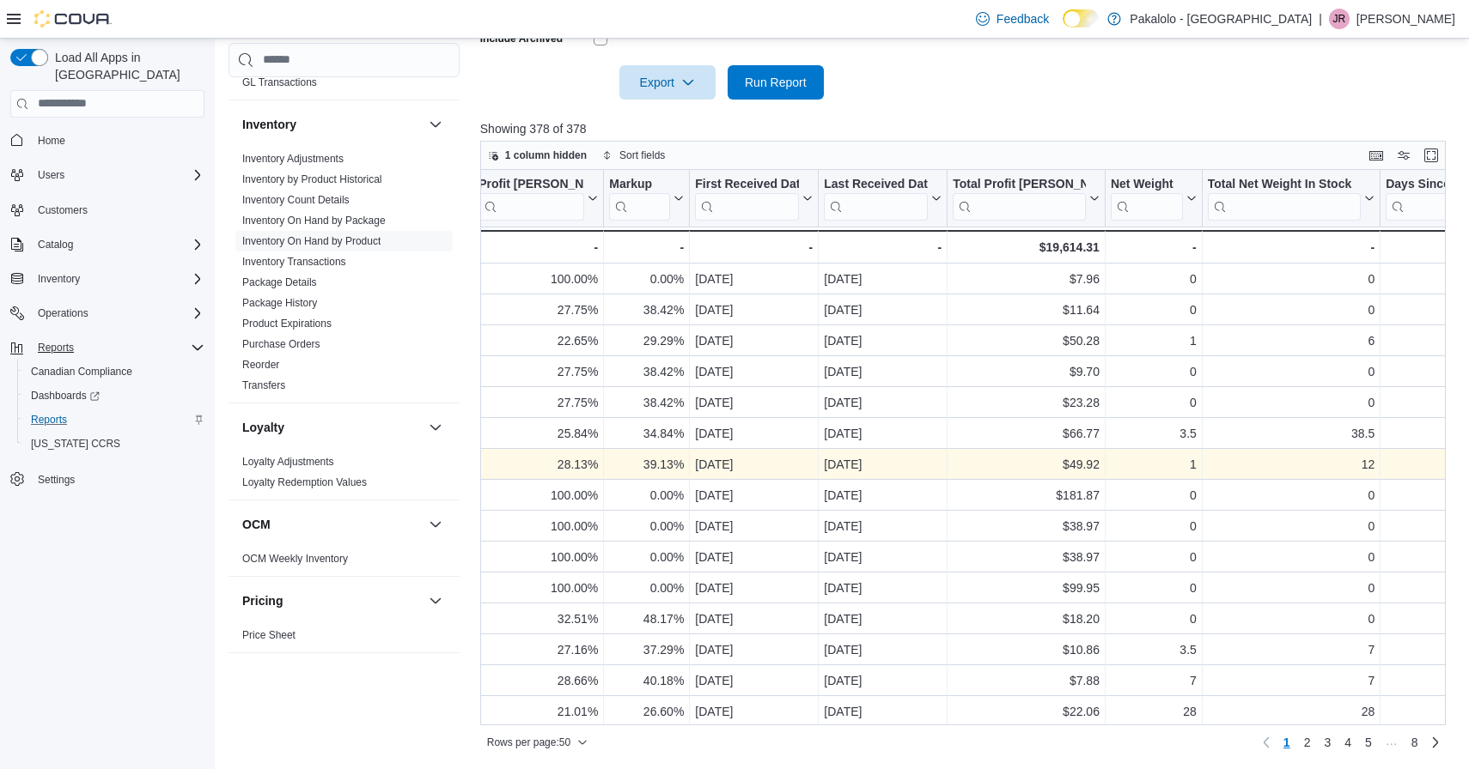
scroll to position [0, 842]
